Goal: Task Accomplishment & Management: Manage account settings

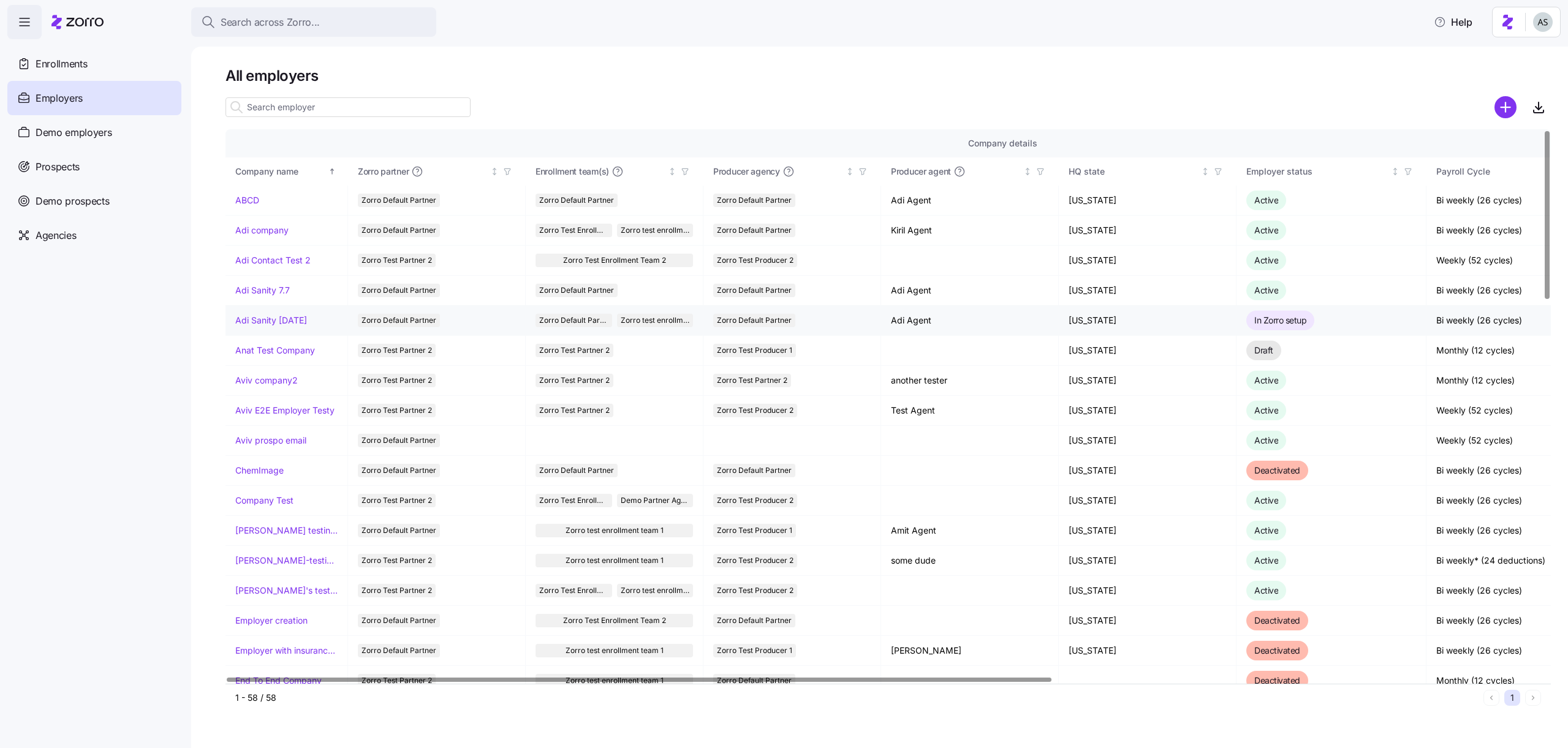
click at [266, 321] on link "Adi Sanity [DATE]" at bounding box center [271, 321] width 72 height 12
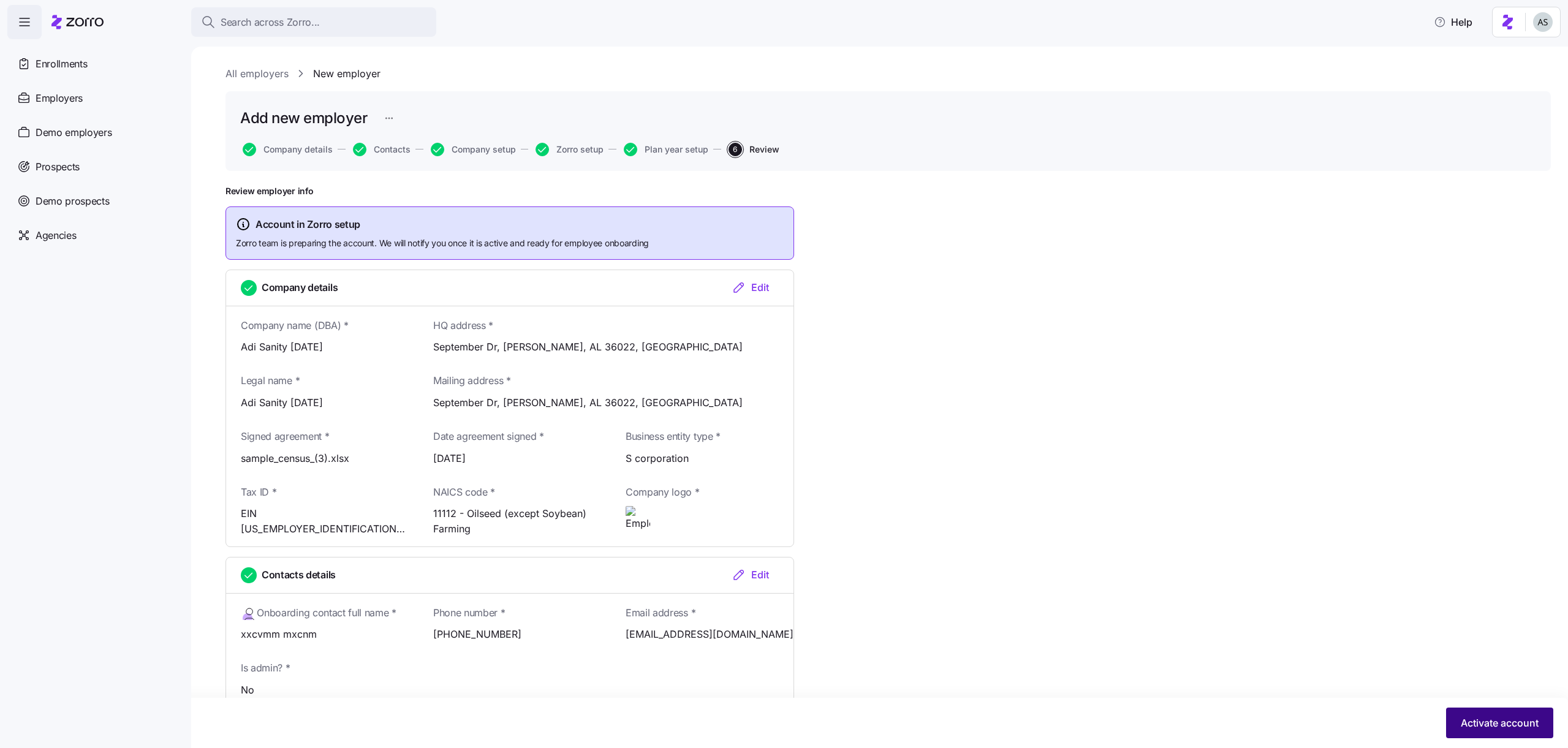
click at [1530, 726] on span "Activate account" at bounding box center [1500, 722] width 78 height 15
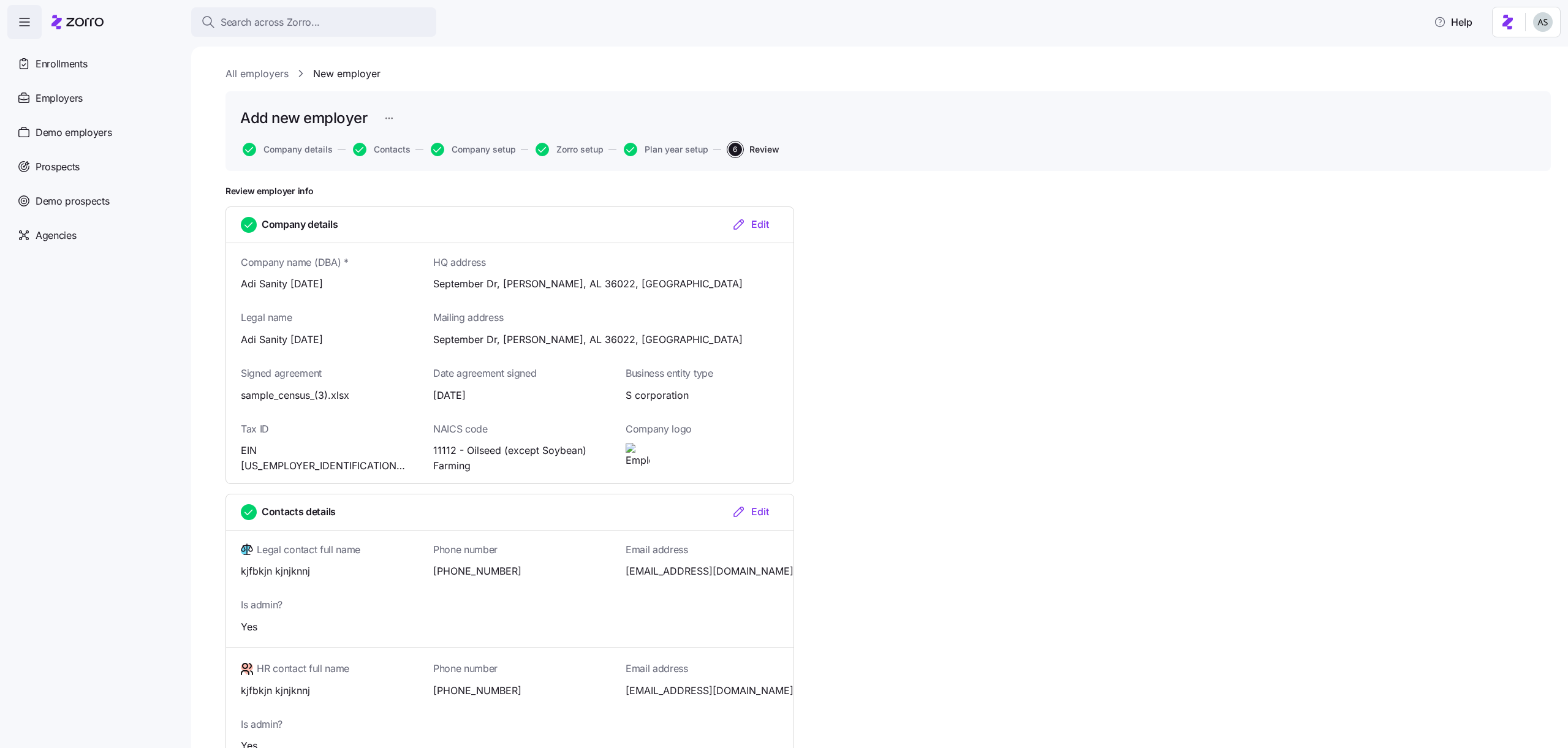
click at [269, 70] on link "All employers" at bounding box center [257, 74] width 63 height 15
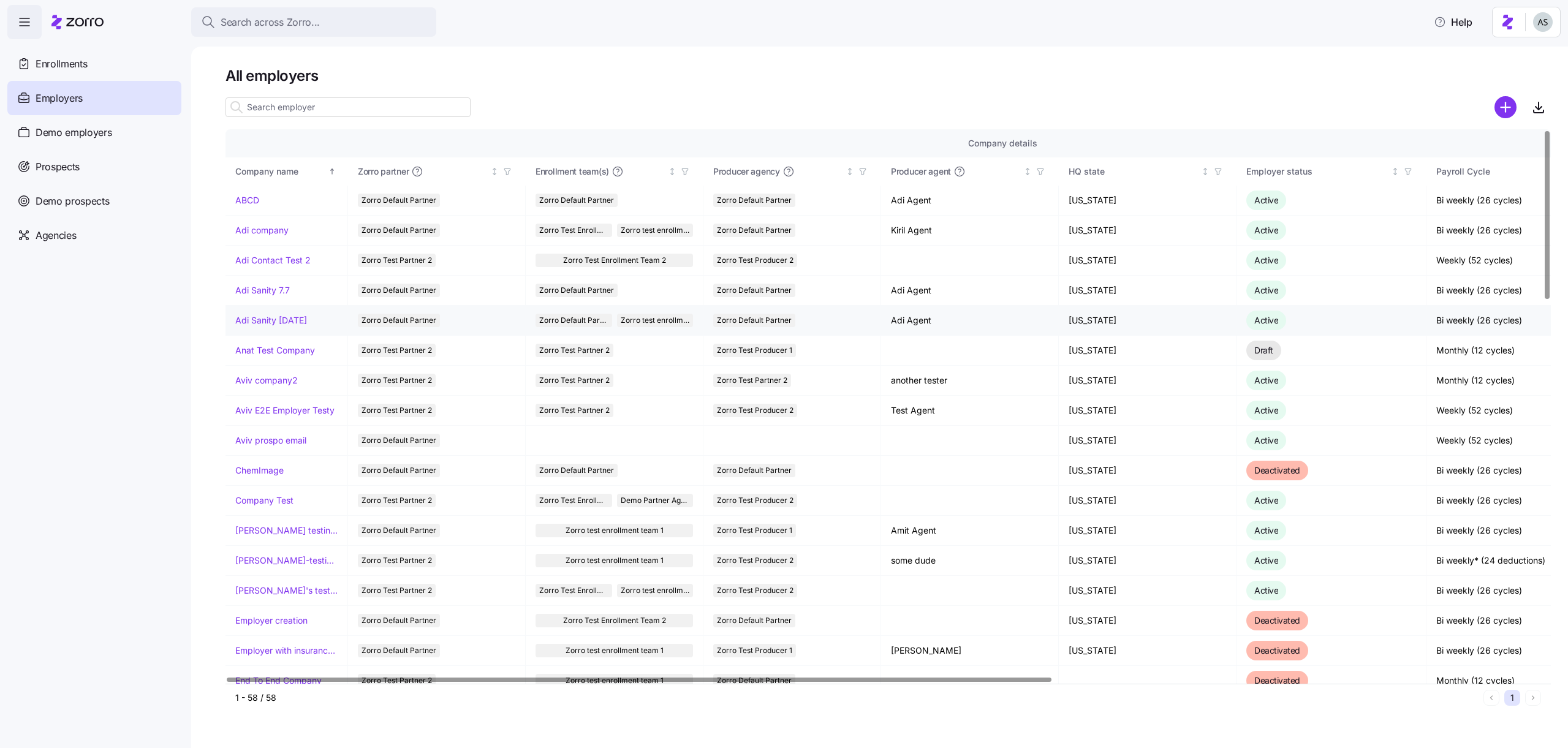
click at [268, 321] on link "Adi Sanity [DATE]" at bounding box center [271, 321] width 72 height 12
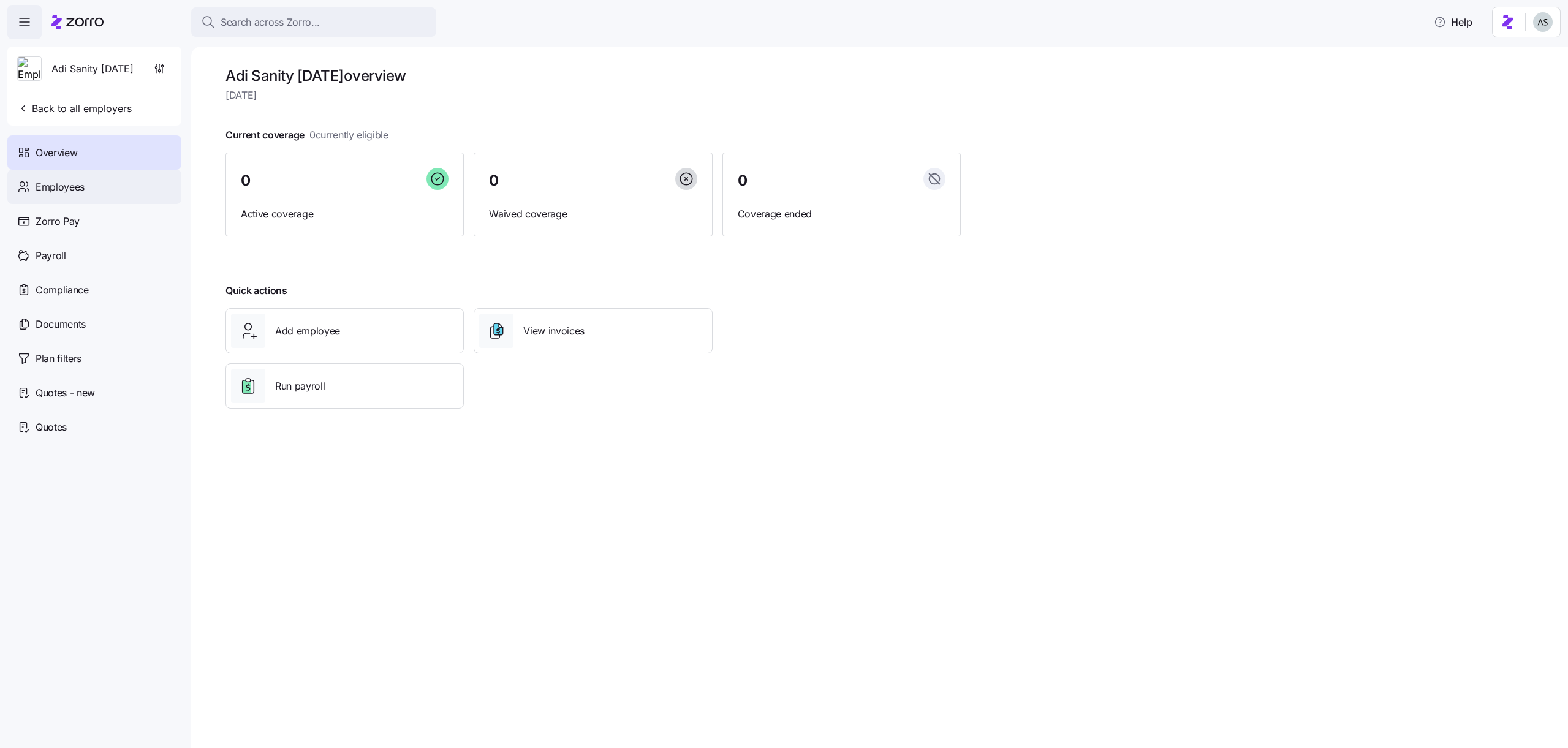
click at [70, 190] on span "Employees" at bounding box center [60, 187] width 49 height 15
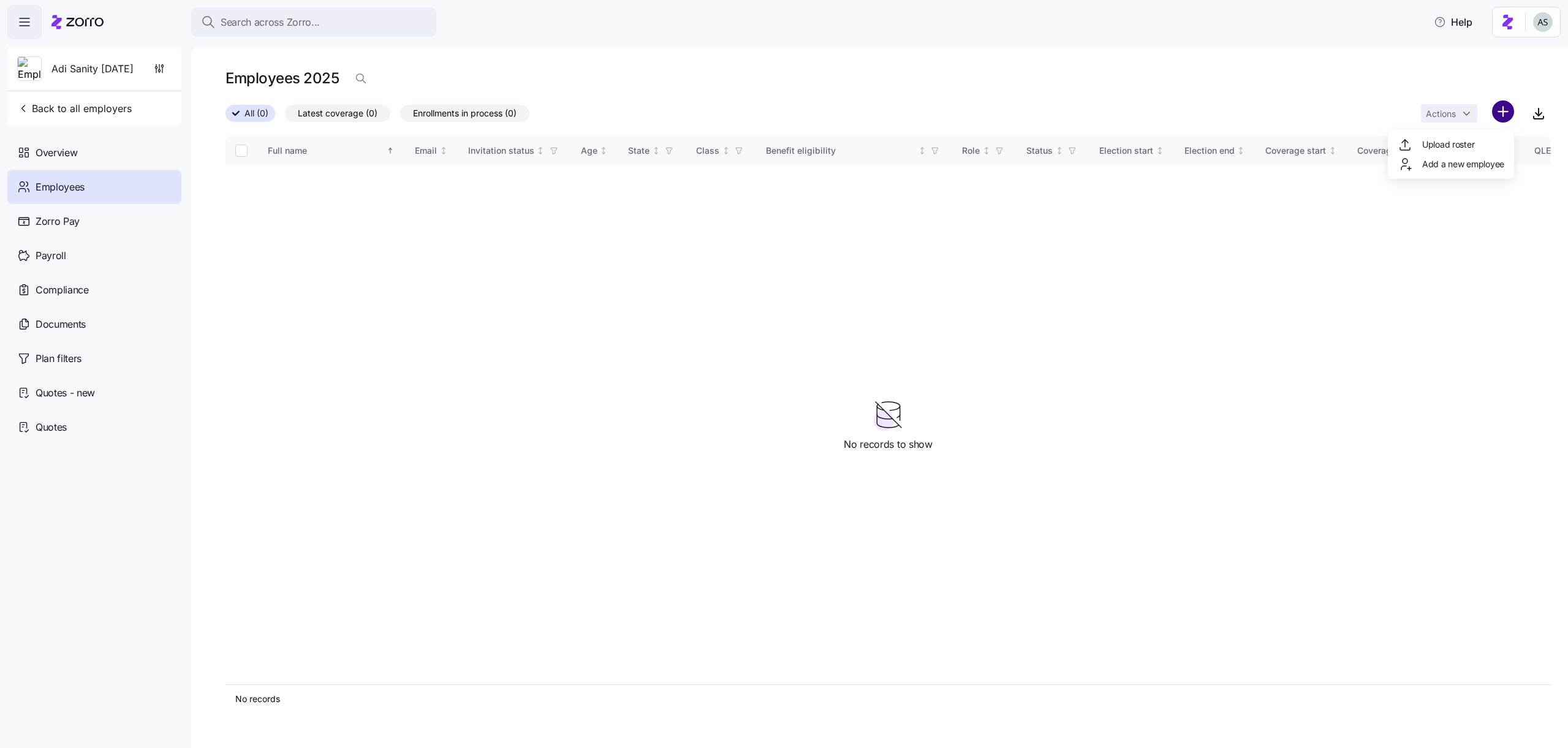
click at [1498, 116] on html "Search across Zorro... Help Adi Sanity [DATE] Back to all employers Overview Em…" at bounding box center [784, 370] width 1568 height 741
click at [1450, 147] on span "Upload roster" at bounding box center [1448, 145] width 52 height 12
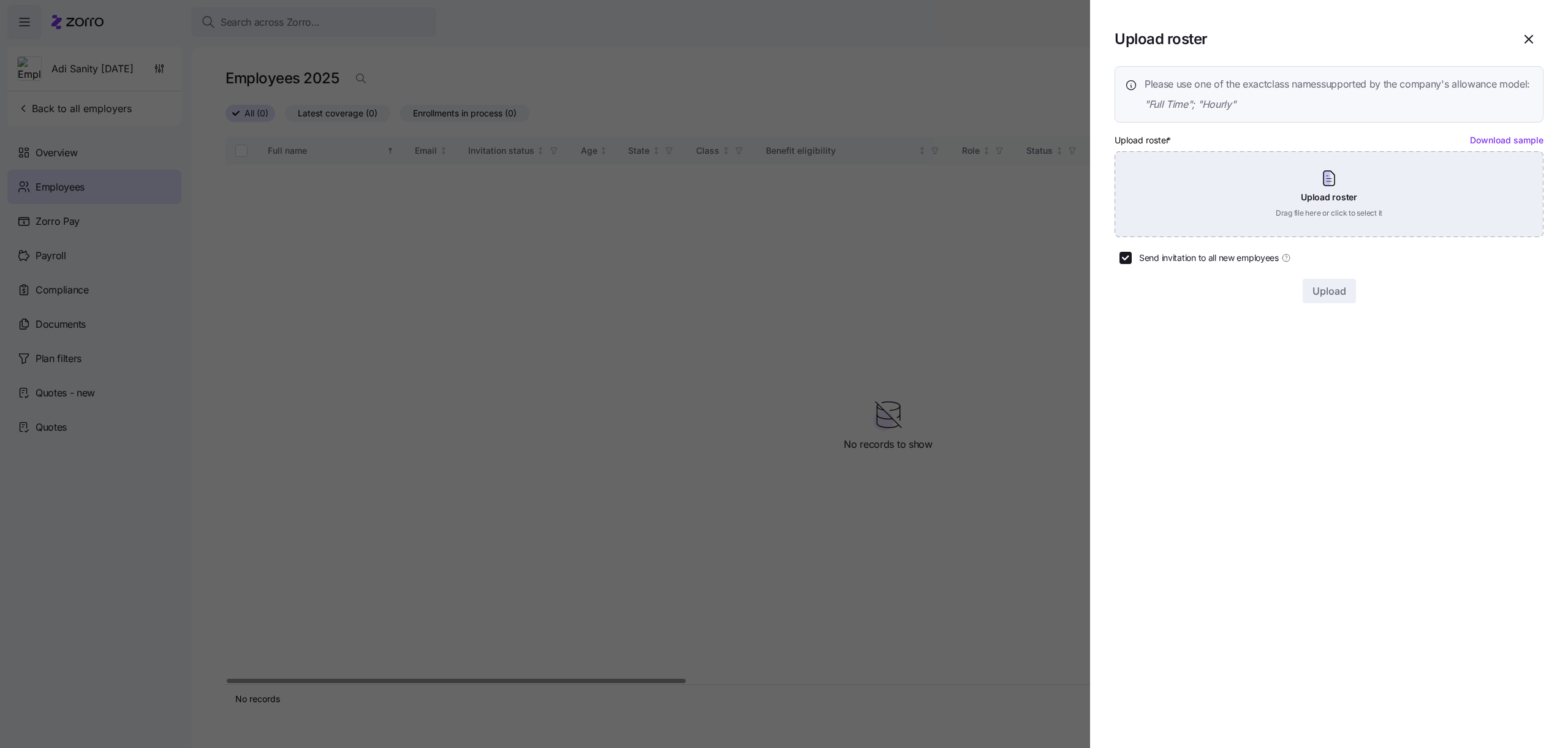
click at [1313, 178] on div "Upload roster Drag file here or click to select it" at bounding box center [1330, 194] width 429 height 86
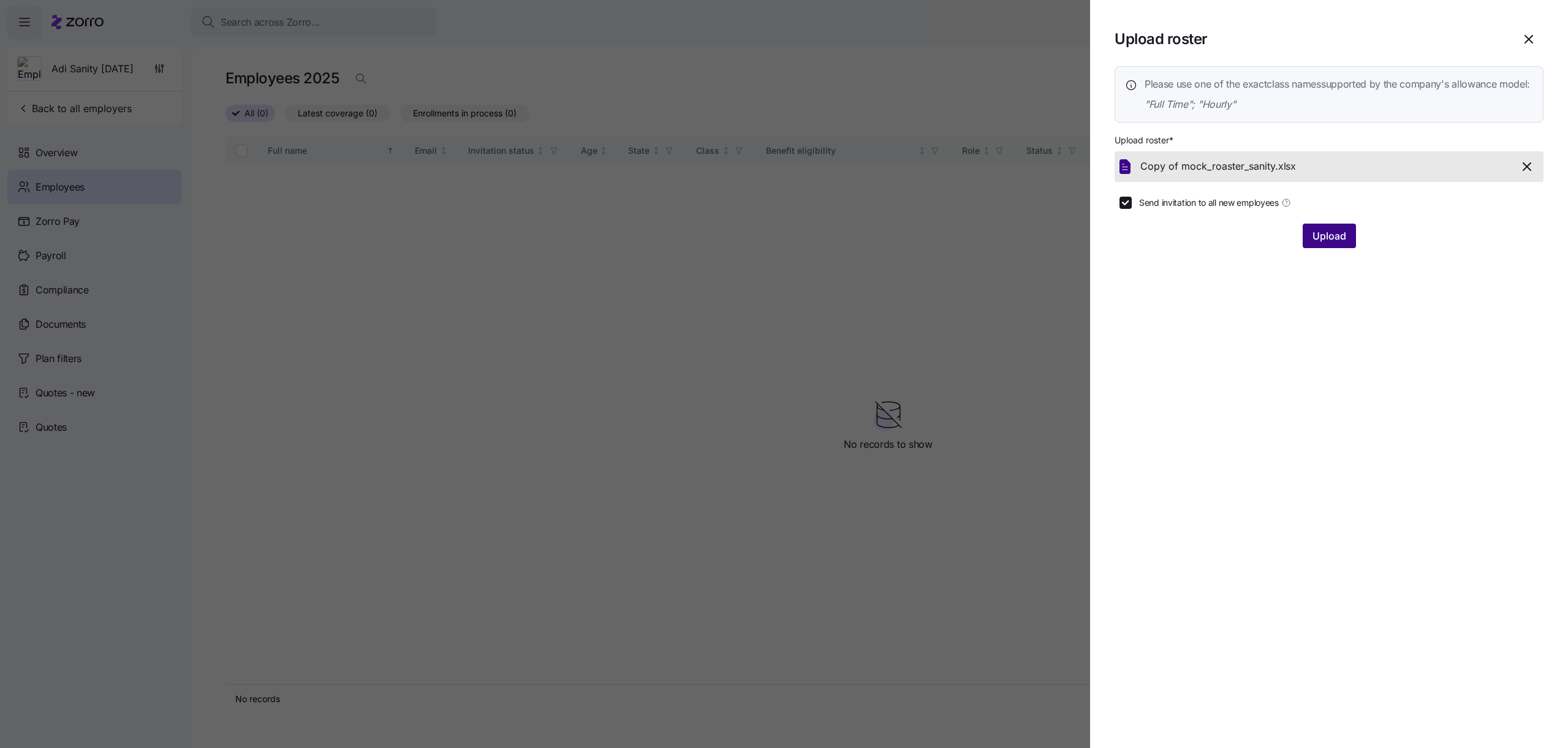
click at [1330, 243] on span "Upload" at bounding box center [1330, 235] width 34 height 15
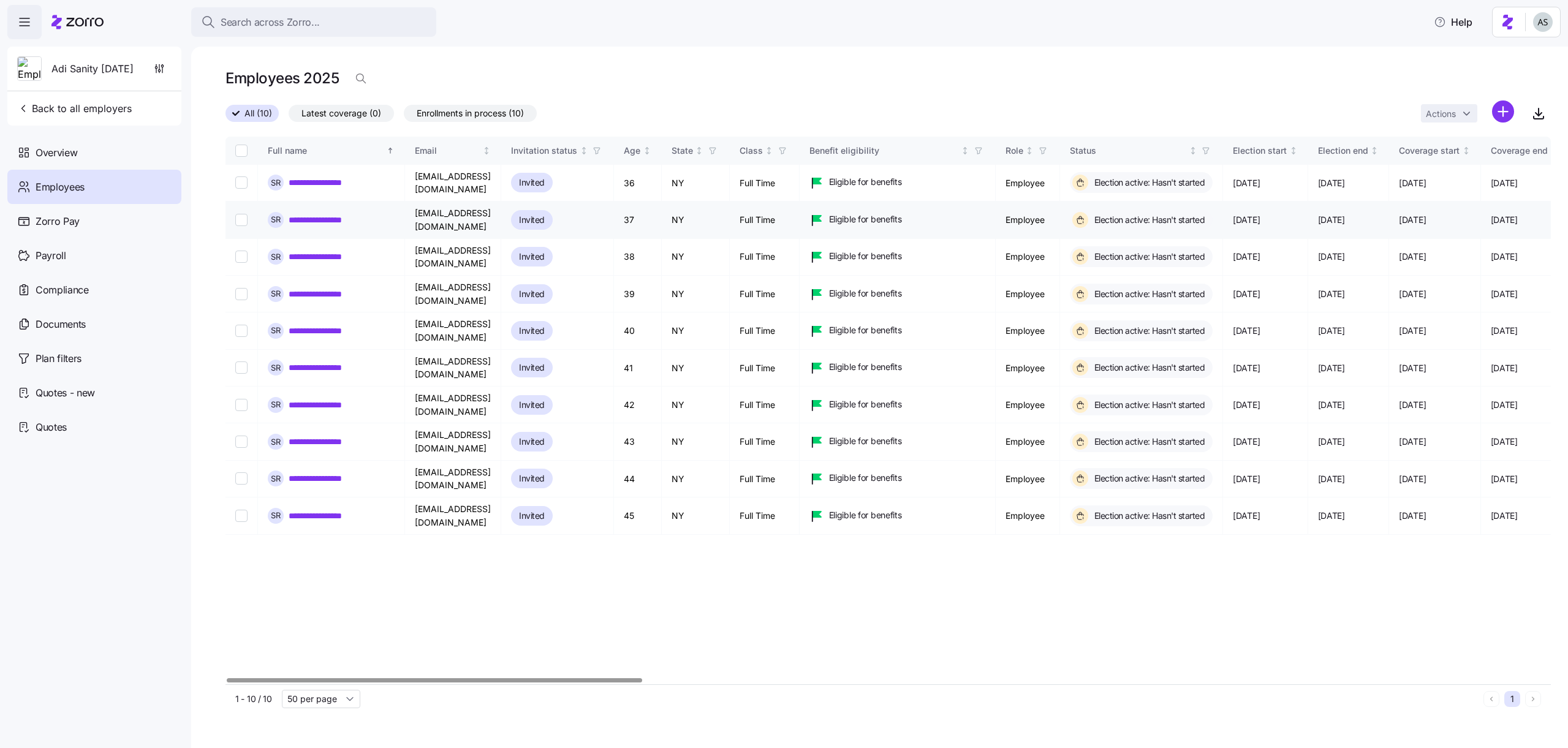
click at [350, 214] on link "**********" at bounding box center [325, 220] width 73 height 12
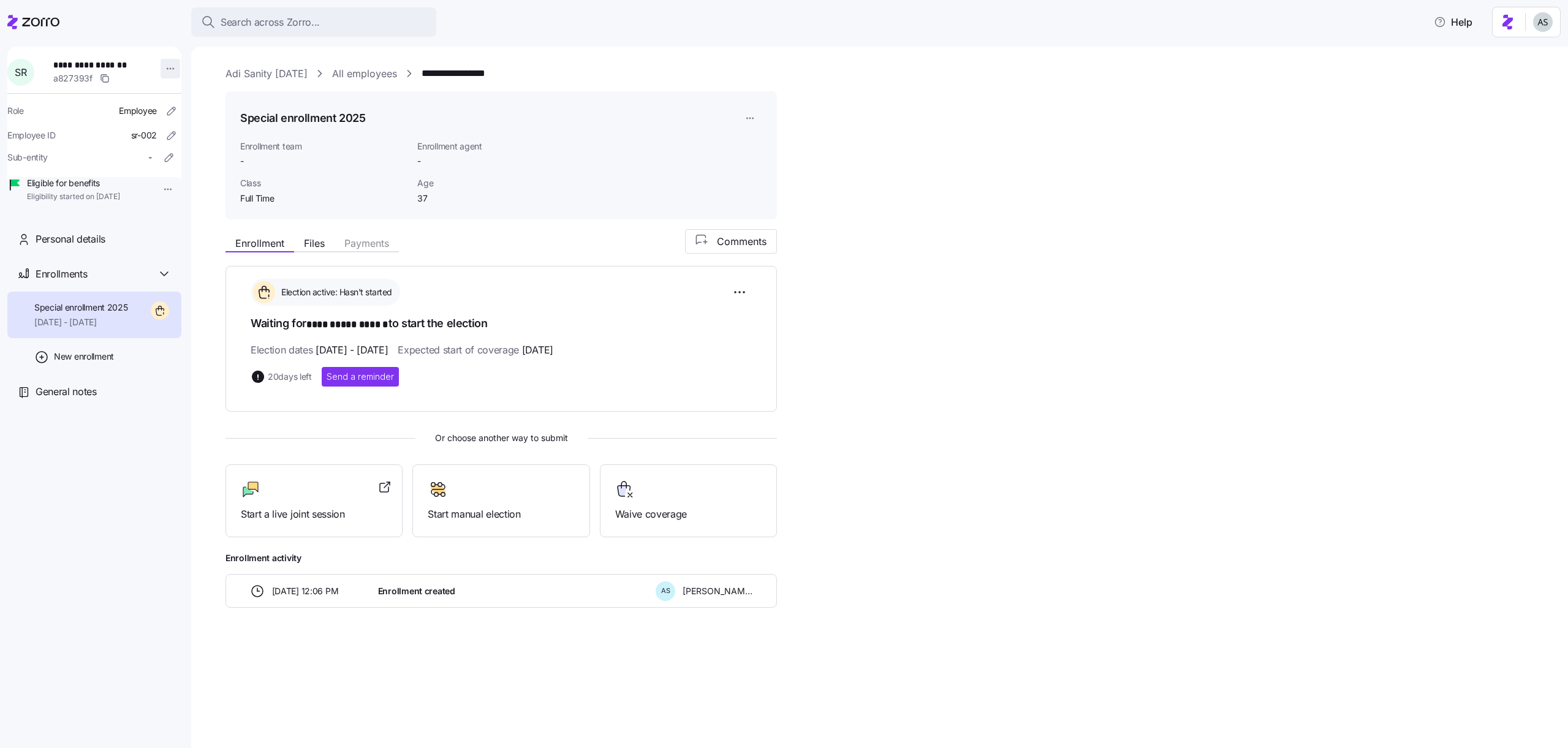
click at [162, 74] on html "**********" at bounding box center [784, 370] width 1568 height 741
click at [208, 163] on div "Log in as" at bounding box center [196, 156] width 36 height 13
click at [348, 70] on link "All employees" at bounding box center [365, 74] width 65 height 15
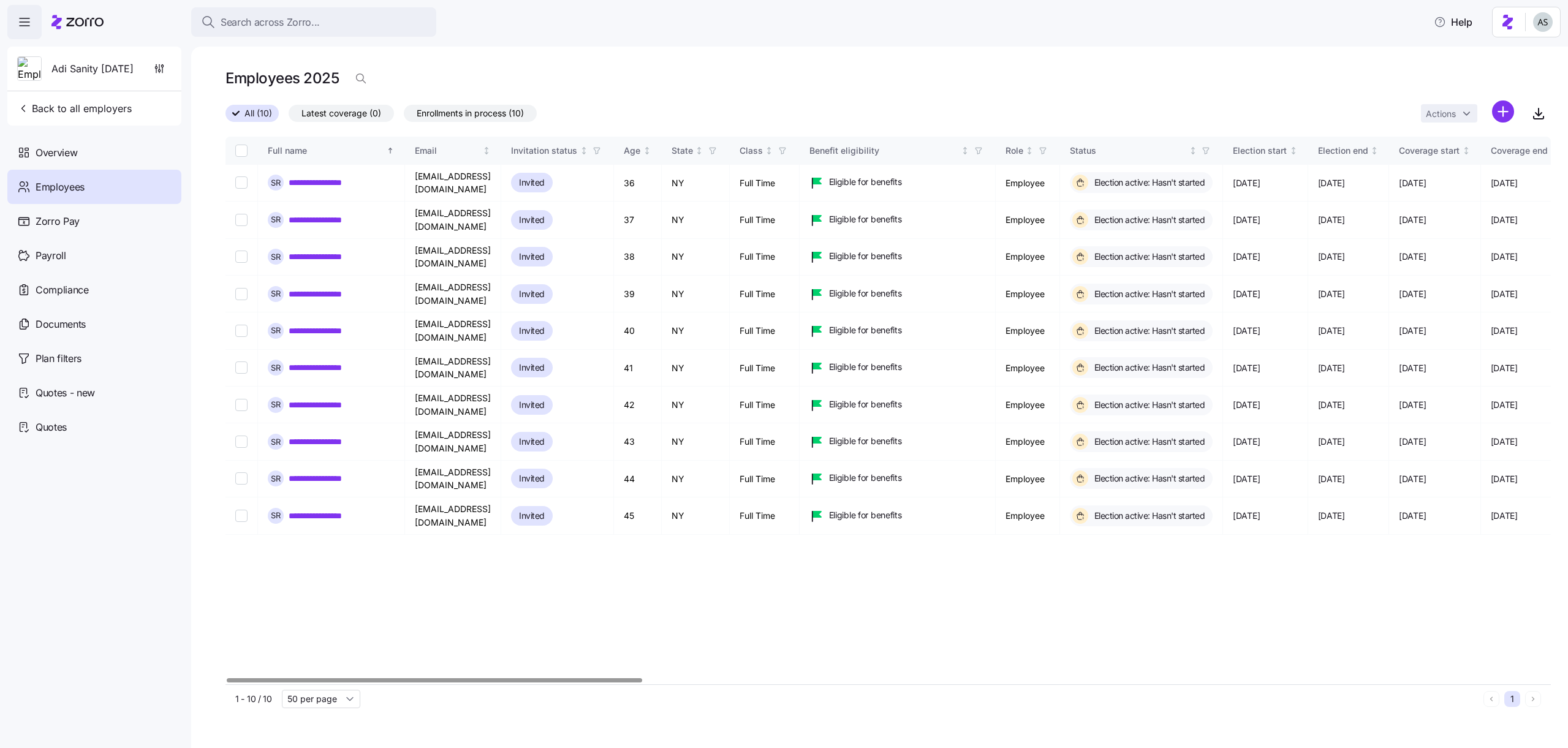
click at [233, 157] on th at bounding box center [242, 150] width 33 height 28
click at [235, 154] on input "Select all records" at bounding box center [242, 151] width 12 height 12
checkbox input "true"
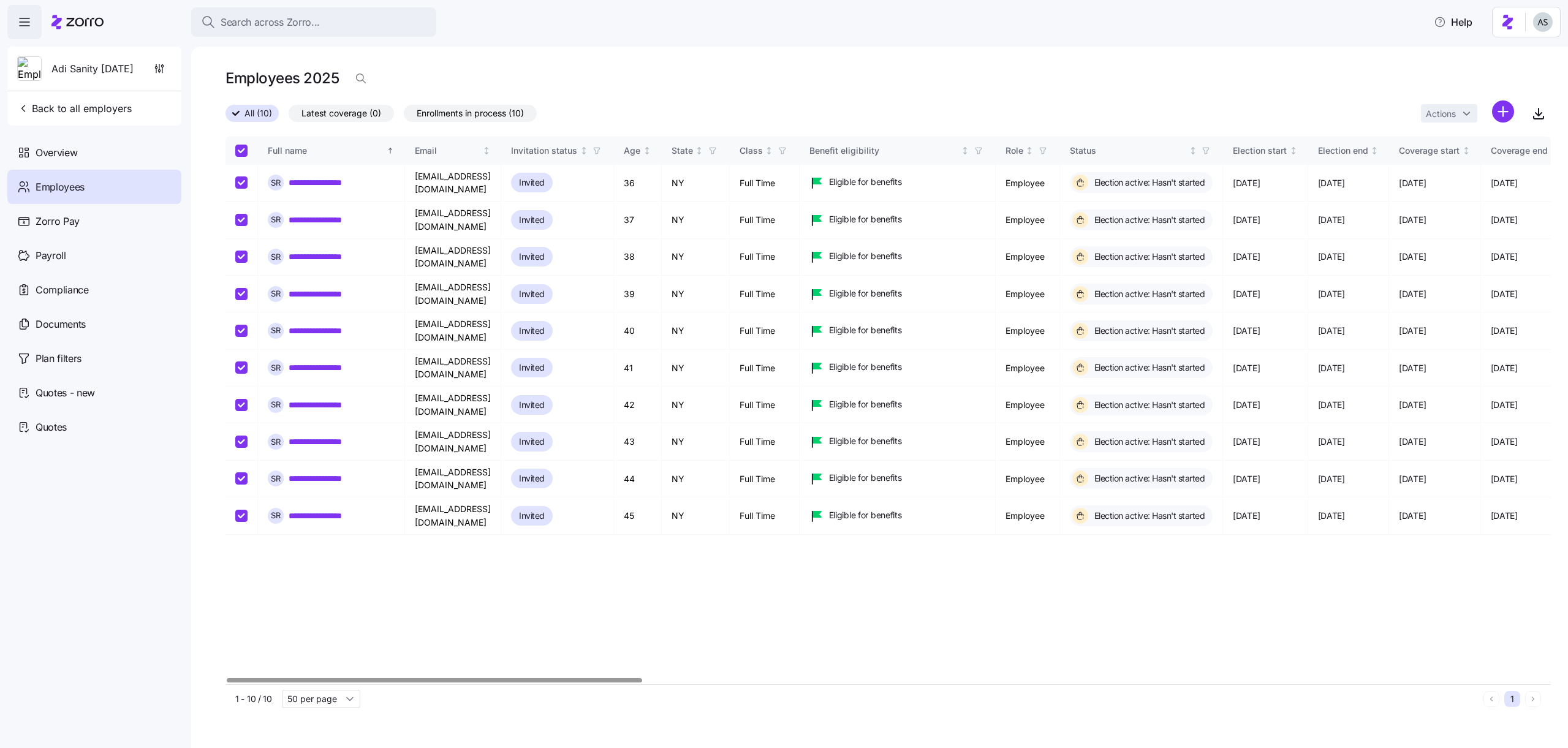
checkbox input "true"
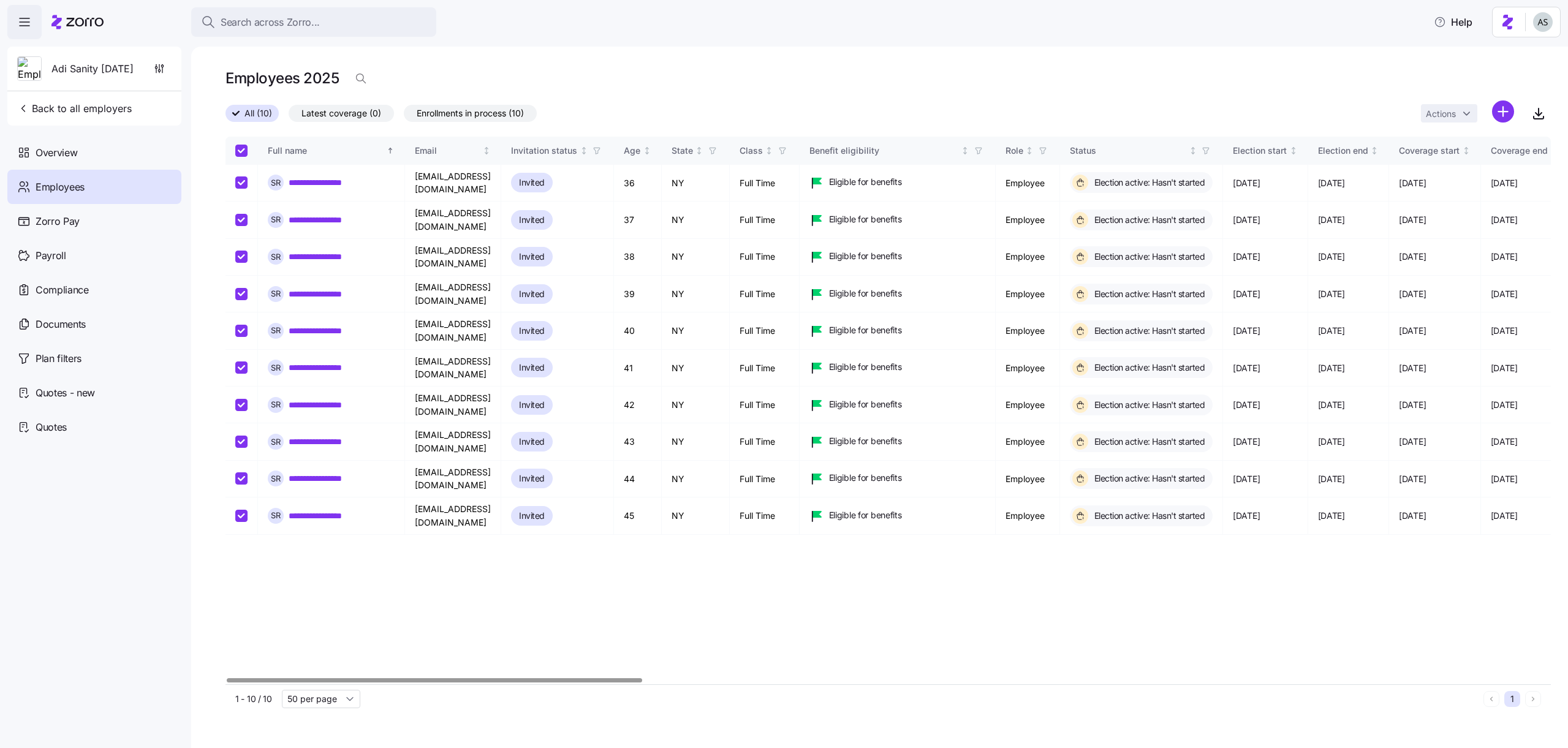
checkbox input "true"
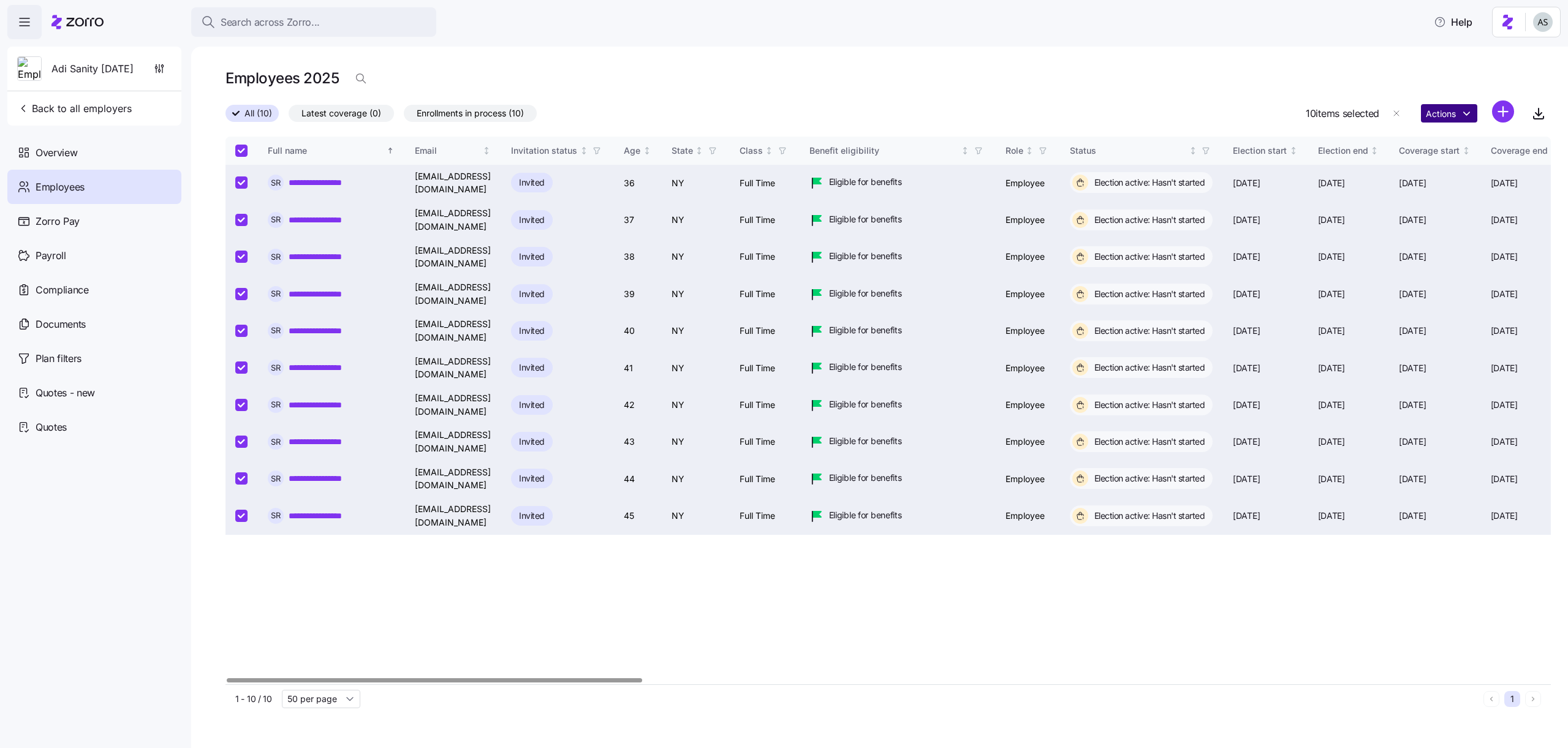
click at [1430, 118] on html "**********" at bounding box center [784, 370] width 1568 height 741
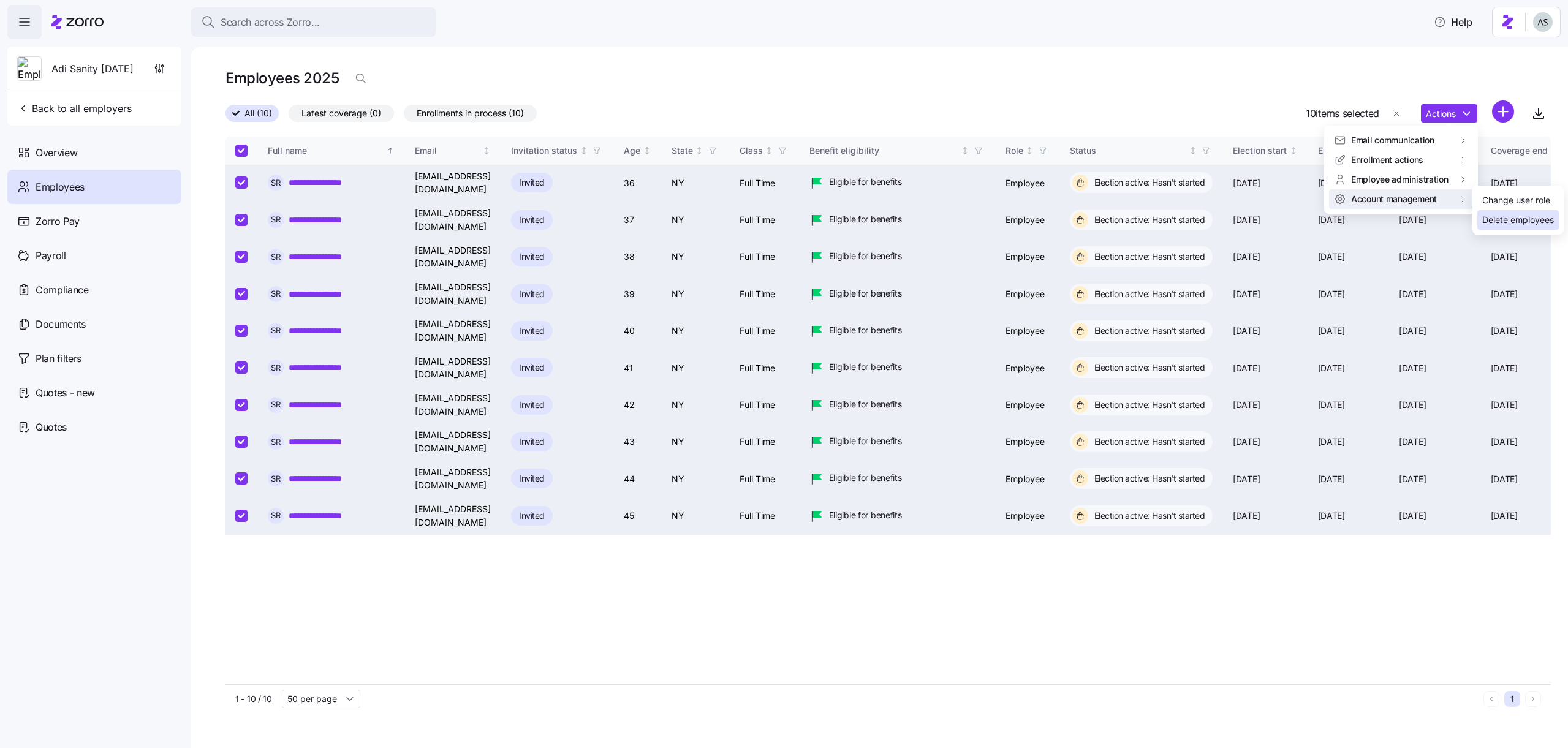
click at [1496, 218] on div "Delete employees" at bounding box center [1518, 219] width 72 height 13
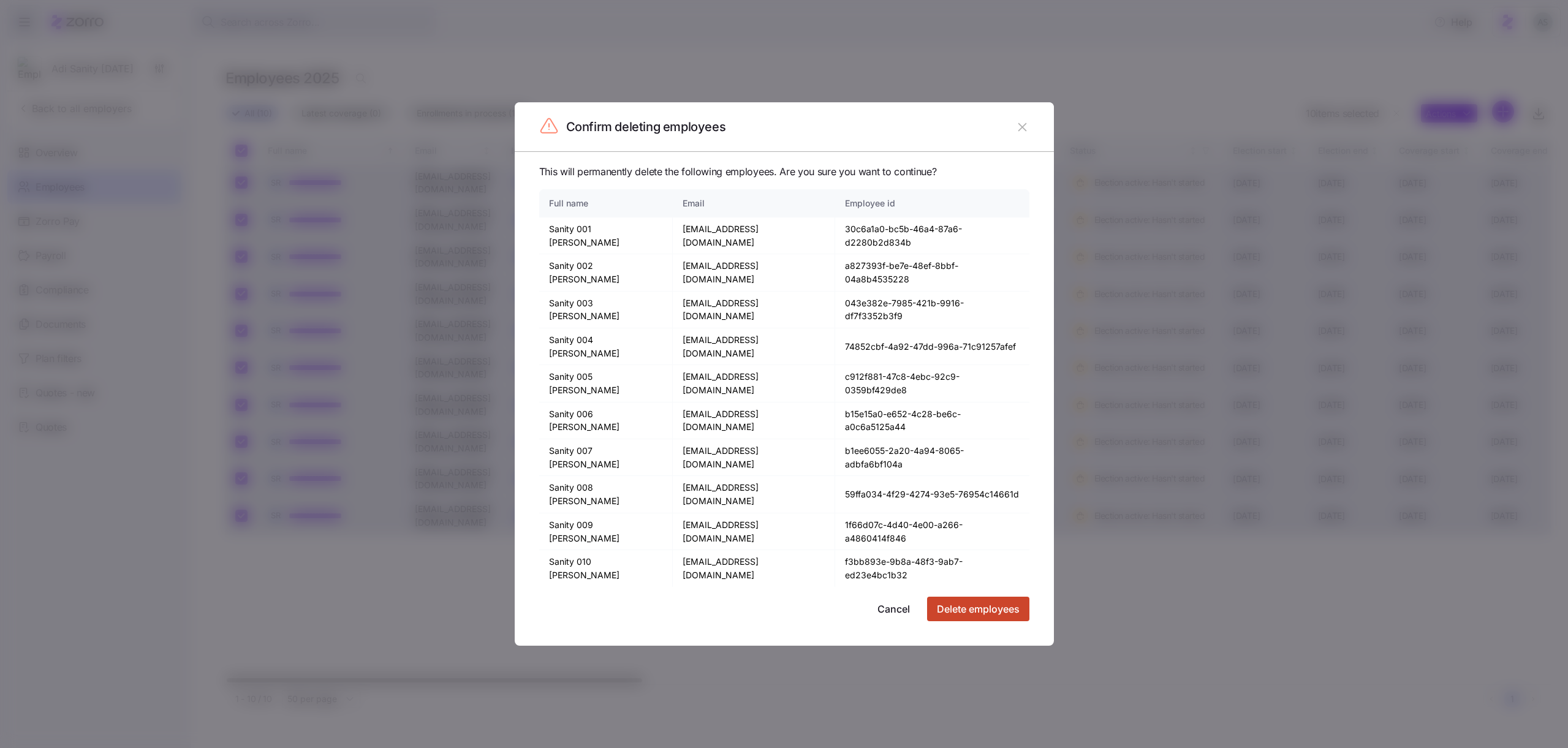
click at [968, 597] on button "Delete employees" at bounding box center [979, 609] width 102 height 25
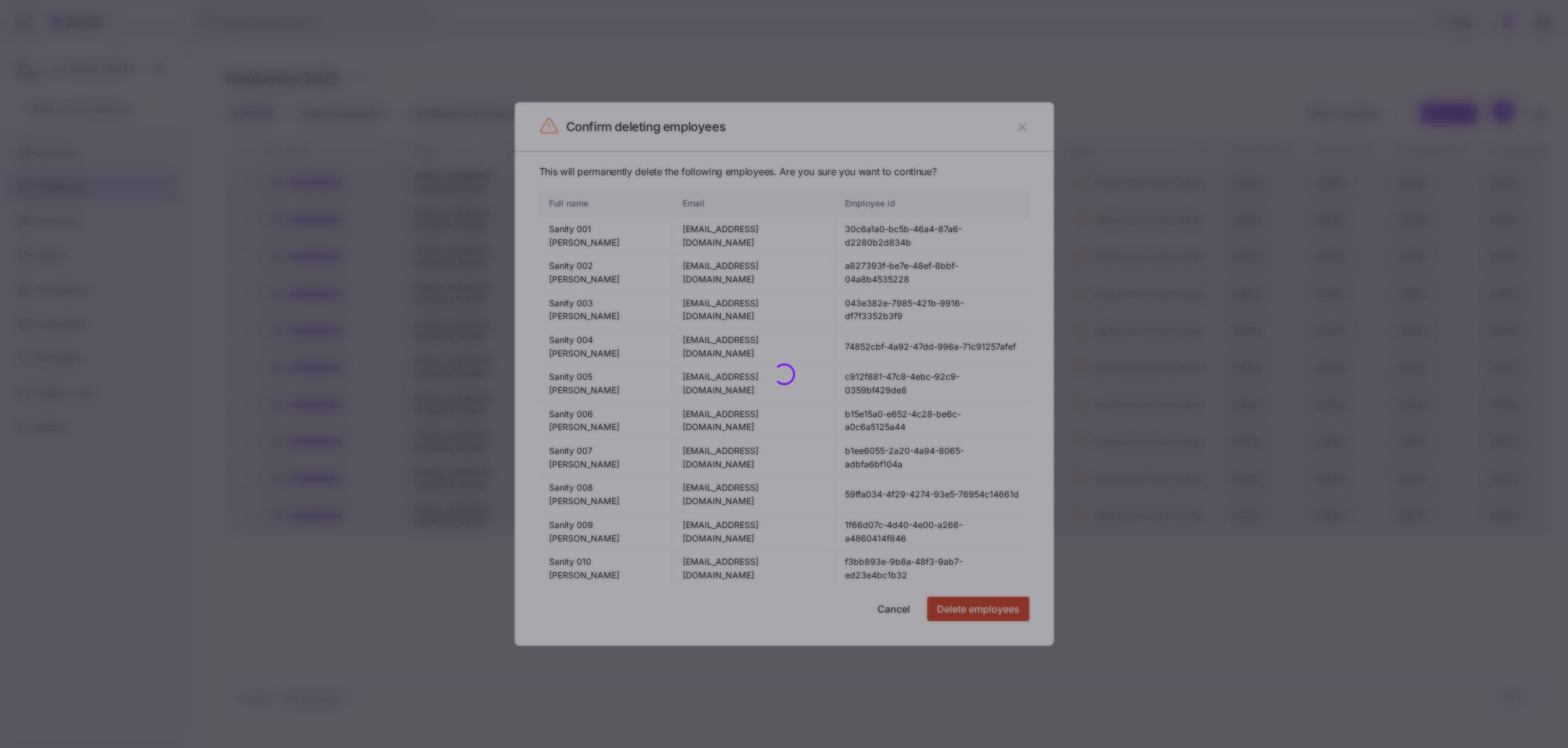
checkbox input "false"
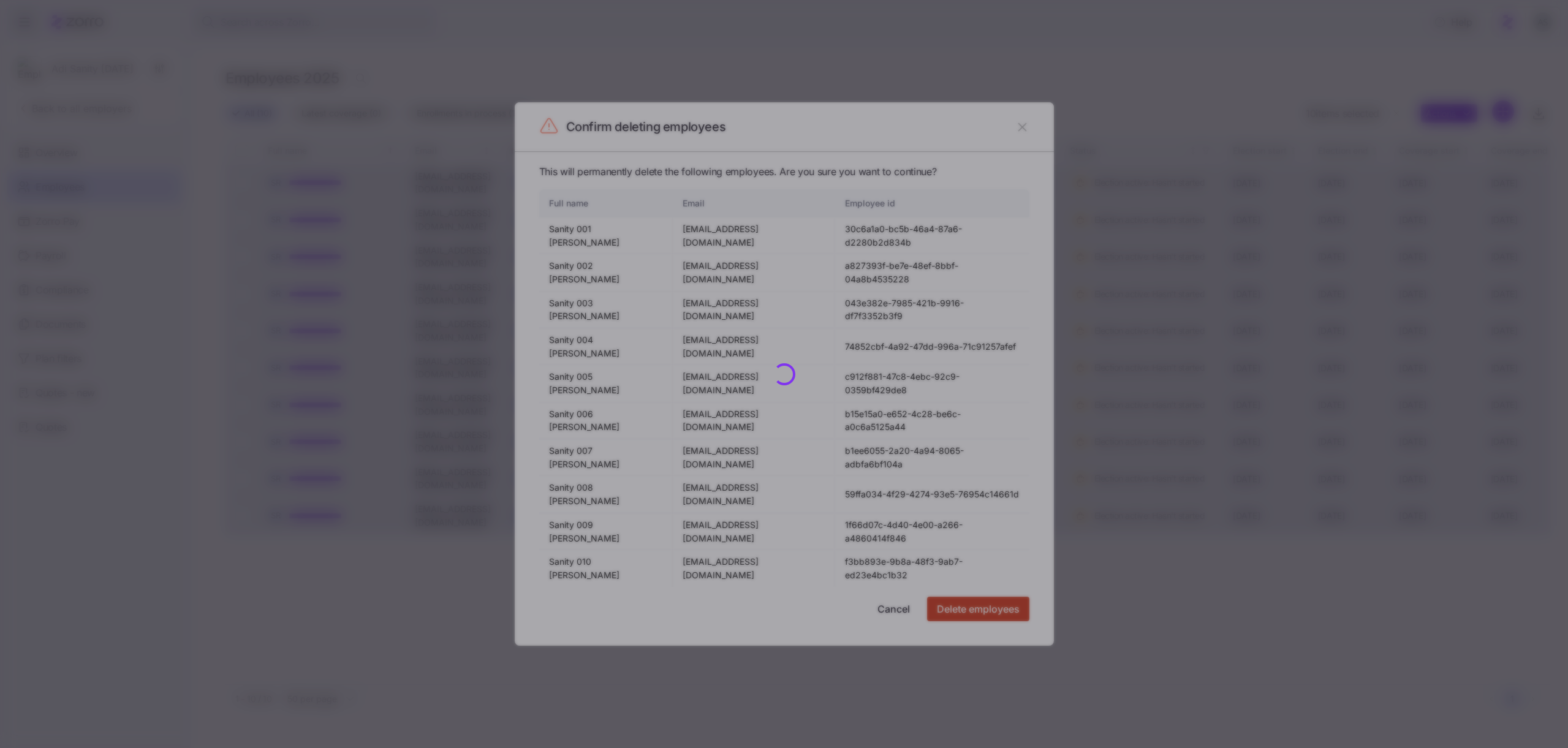
checkbox input "false"
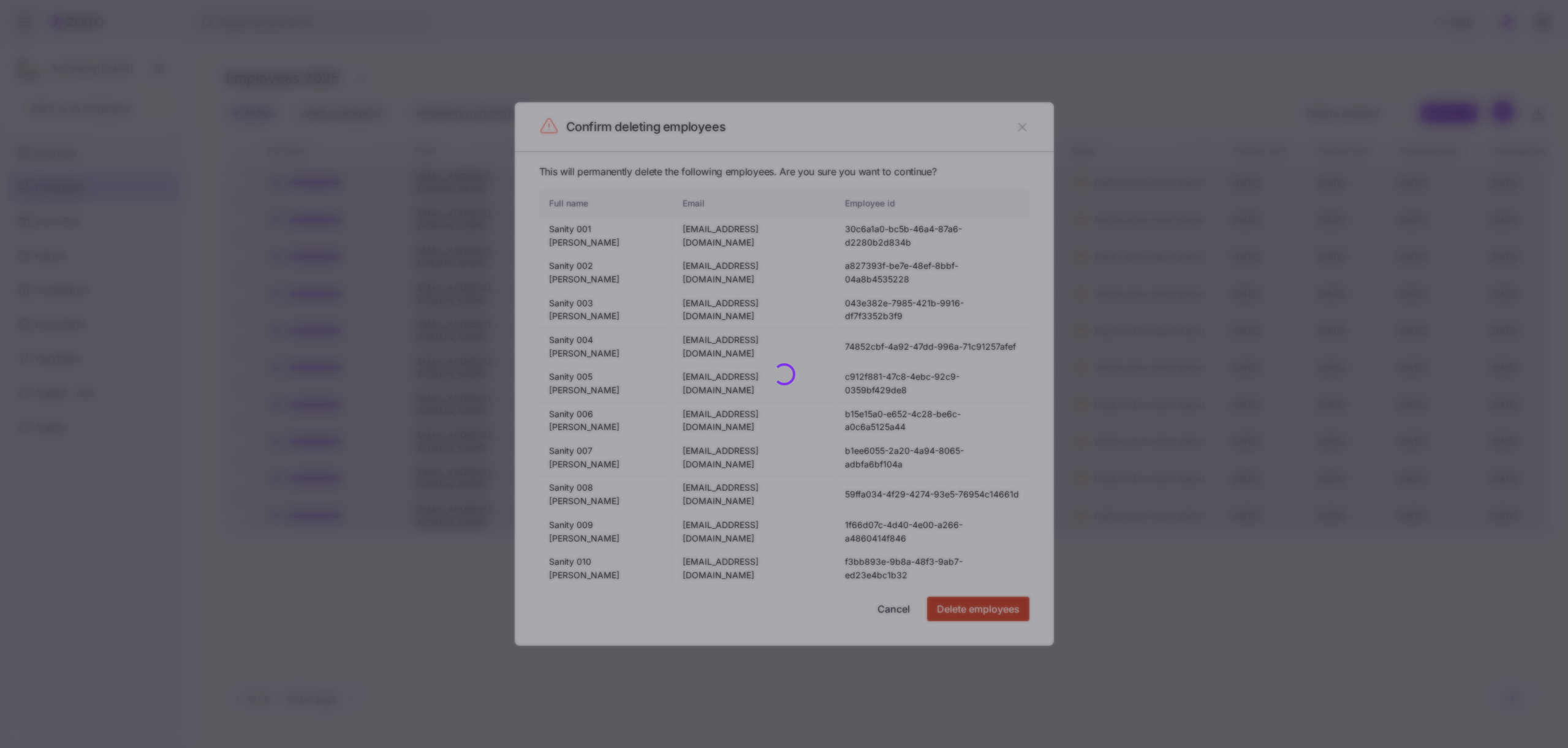
checkbox input "false"
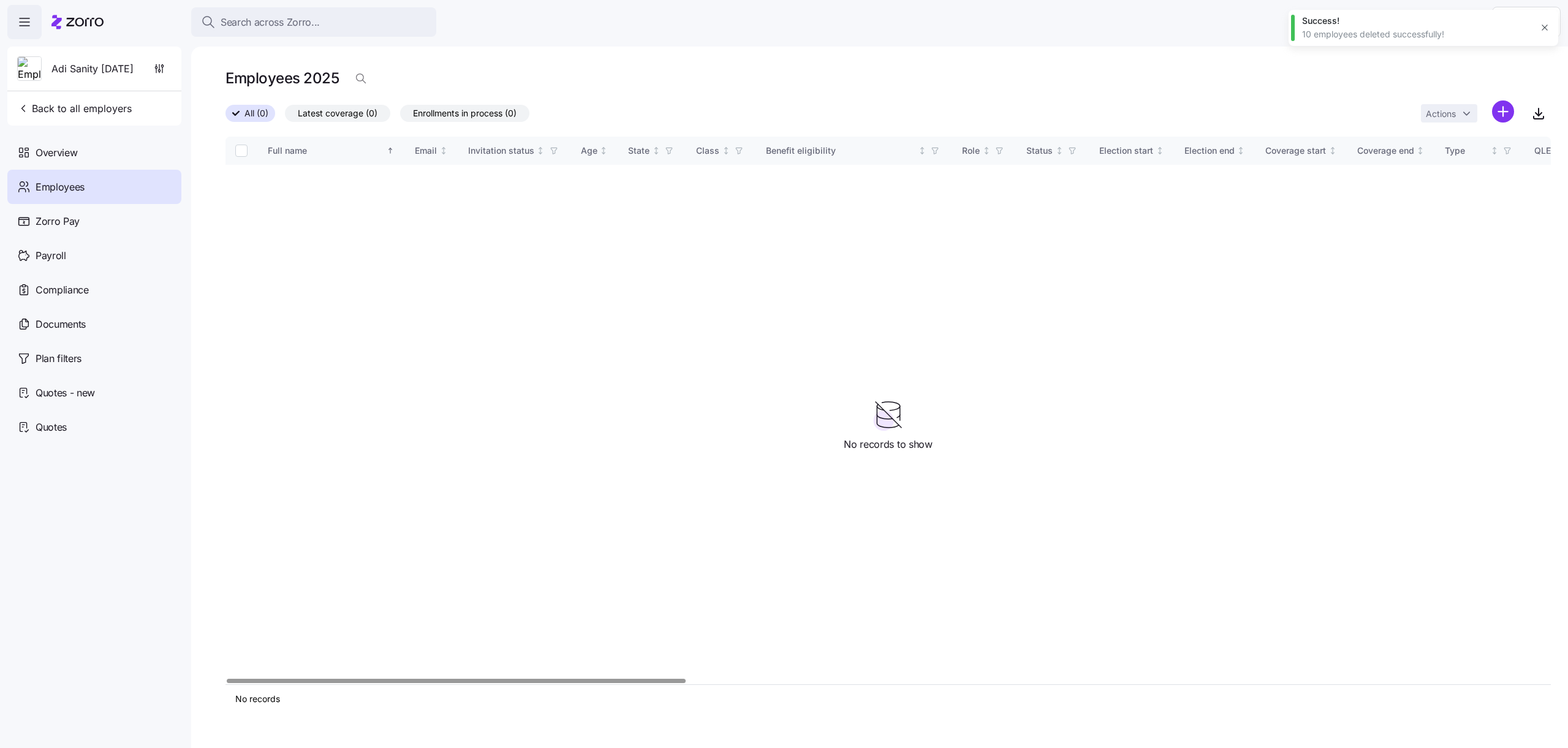
click at [1553, 28] on button "button" at bounding box center [1545, 28] width 17 height 17
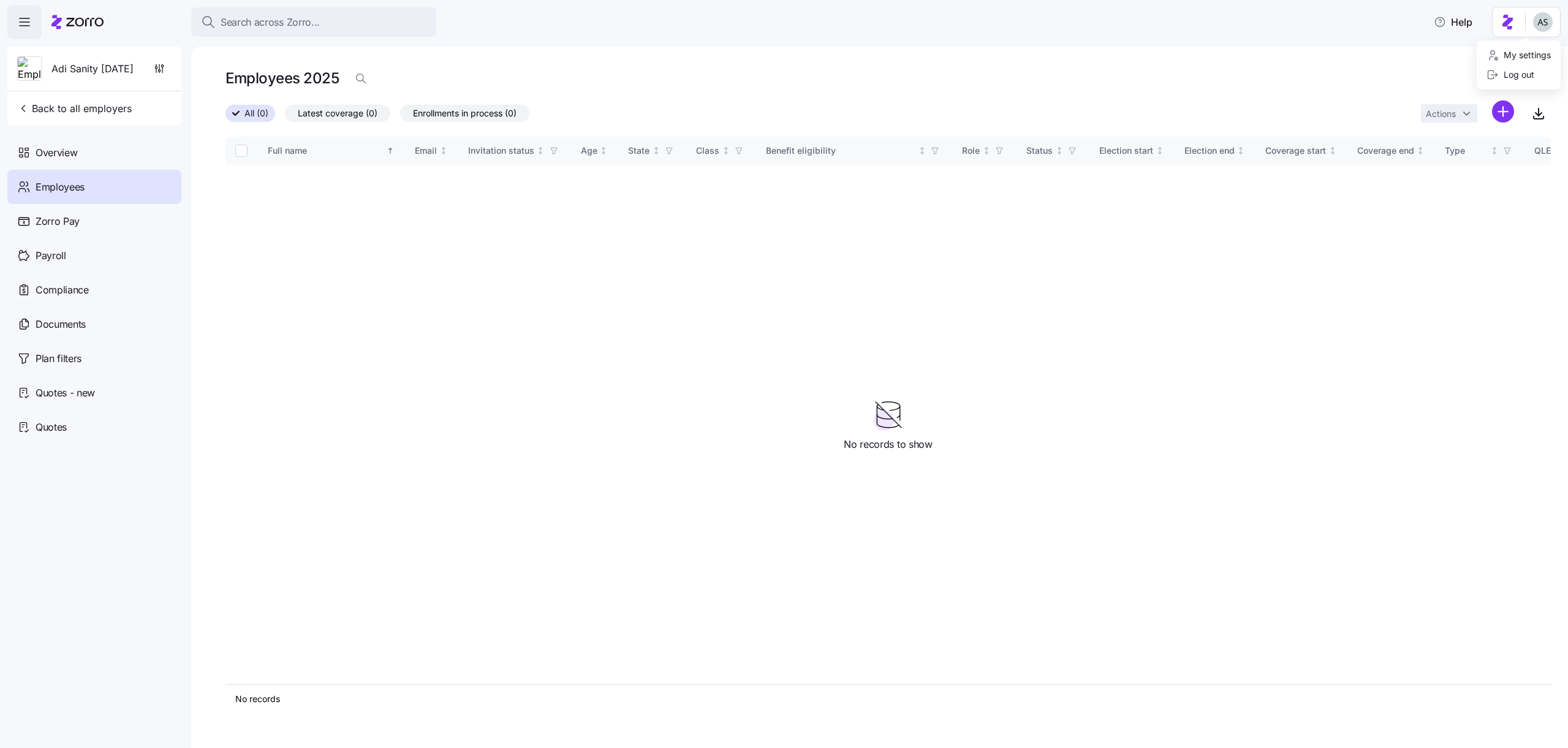
click at [1550, 28] on html "Search across Zorro... Help Adi Sanity [DATE] Back to all employers Overview Em…" at bounding box center [784, 370] width 1568 height 741
click at [1518, 70] on div "Log out" at bounding box center [1511, 74] width 48 height 13
